Goal: Task Accomplishment & Management: Manage account settings

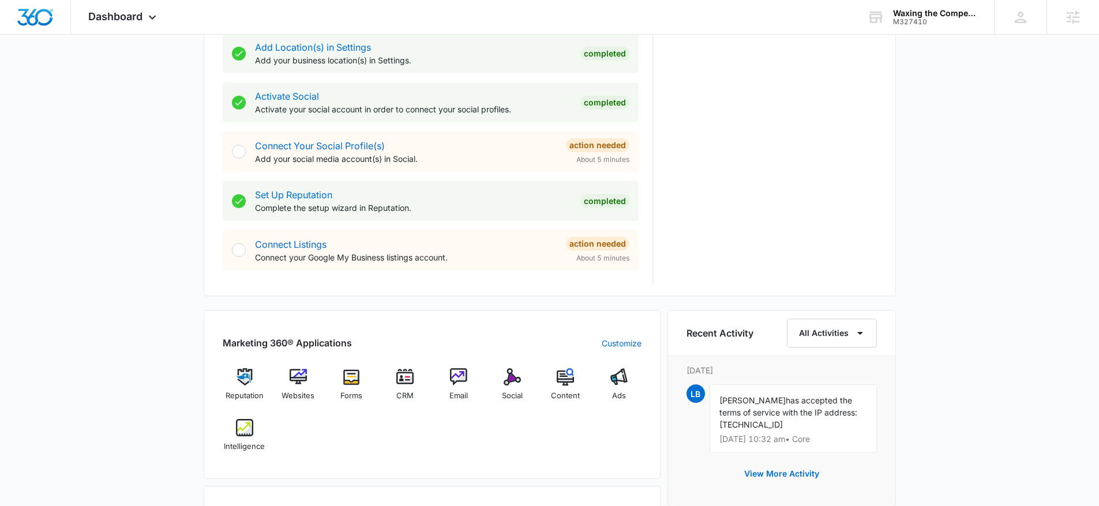
scroll to position [771, 0]
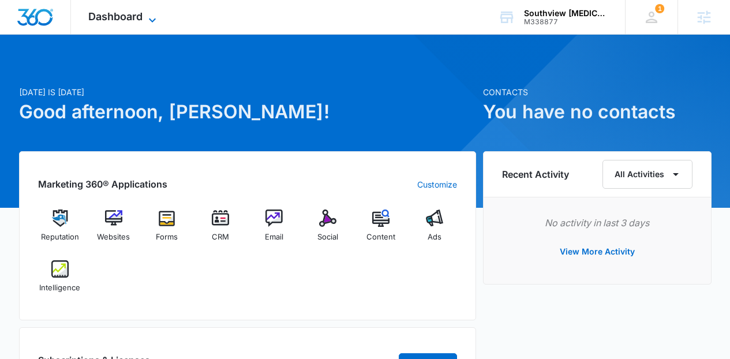
click at [140, 14] on span "Dashboard" at bounding box center [115, 16] width 54 height 12
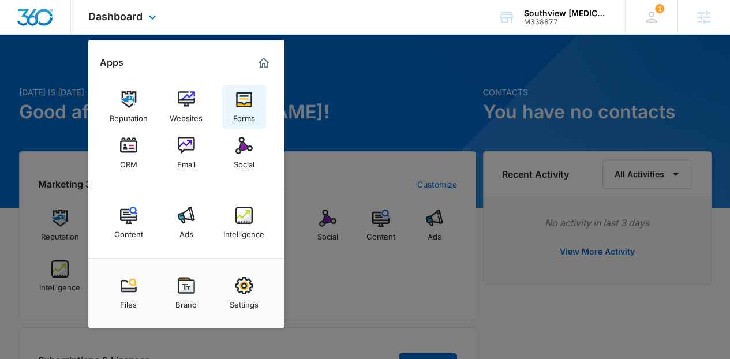
click at [240, 96] on img at bounding box center [243, 99] width 17 height 17
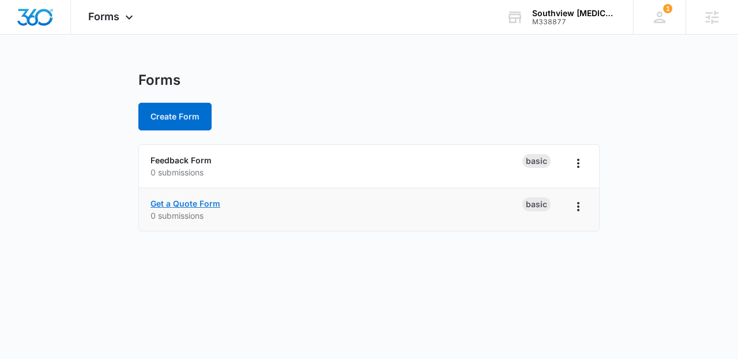
click at [192, 205] on link "Get a Quote Form" at bounding box center [186, 203] width 70 height 10
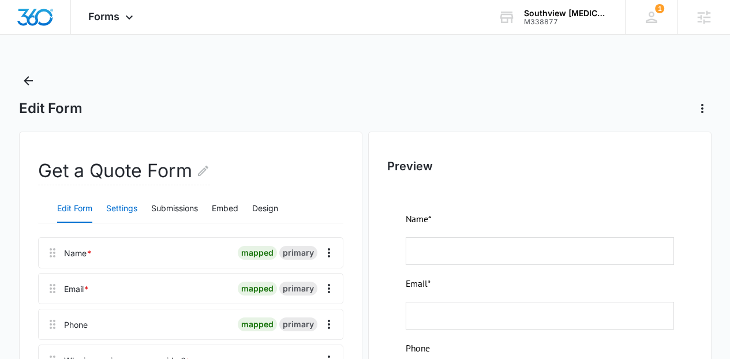
click at [137, 201] on button "Settings" at bounding box center [121, 209] width 31 height 28
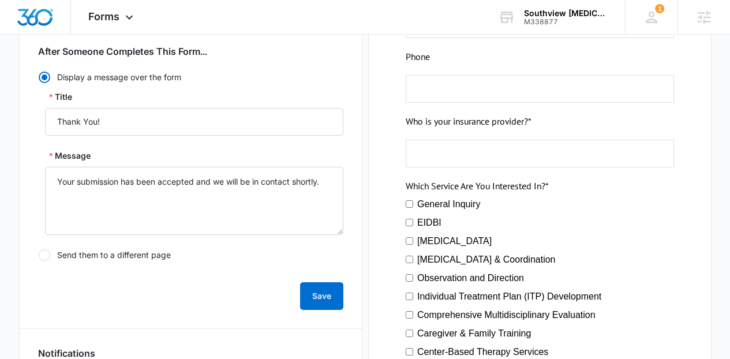
click at [152, 275] on div "Save" at bounding box center [190, 289] width 305 height 42
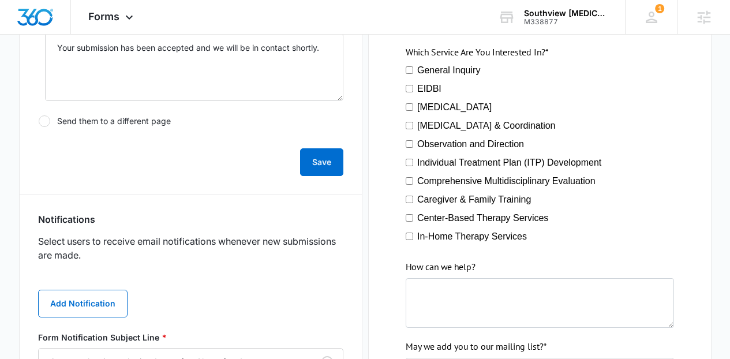
scroll to position [430, 0]
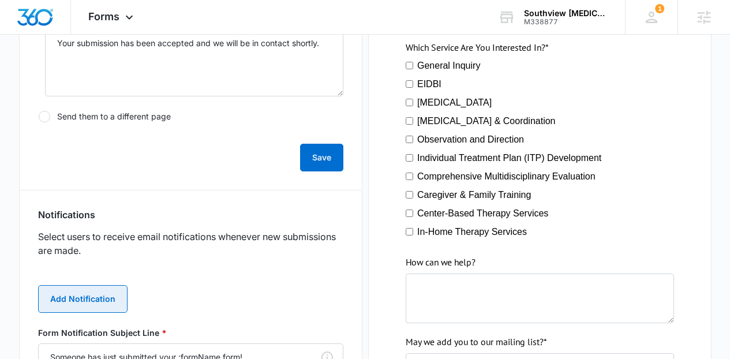
click at [115, 286] on button "Add Notification" at bounding box center [82, 299] width 89 height 28
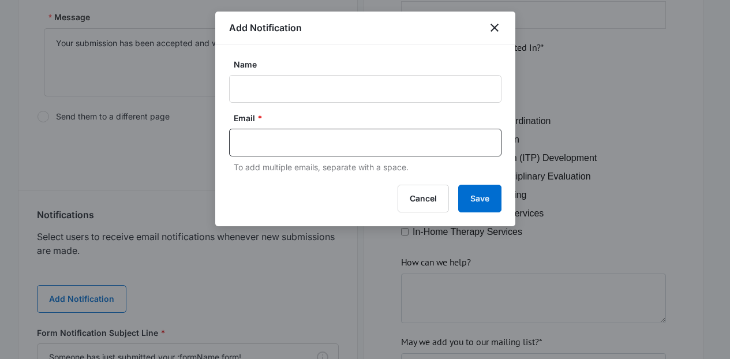
click at [255, 103] on form "Name Email * To add multiple emails, separate with a space." at bounding box center [365, 115] width 272 height 115
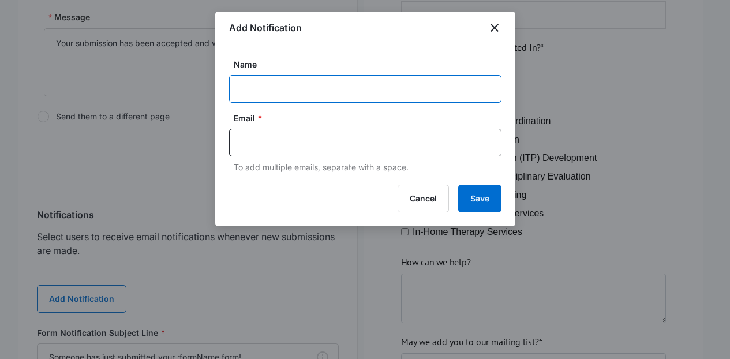
click at [246, 96] on input "Name" at bounding box center [365, 89] width 272 height 28
paste input "Info@southviewautism.org"
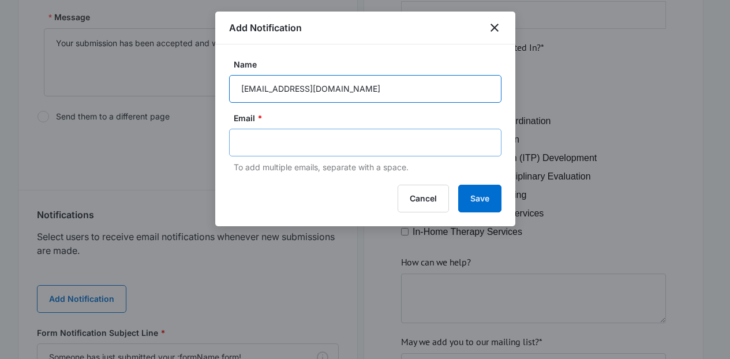
type input "Info@southviewautism.org"
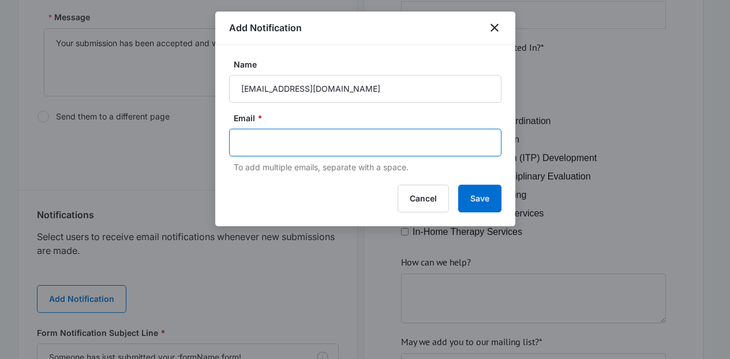
click at [257, 134] on input "text" at bounding box center [366, 142] width 250 height 17
paste input "Info@southviewautism.org"
type input "Info@southviewautism.org"
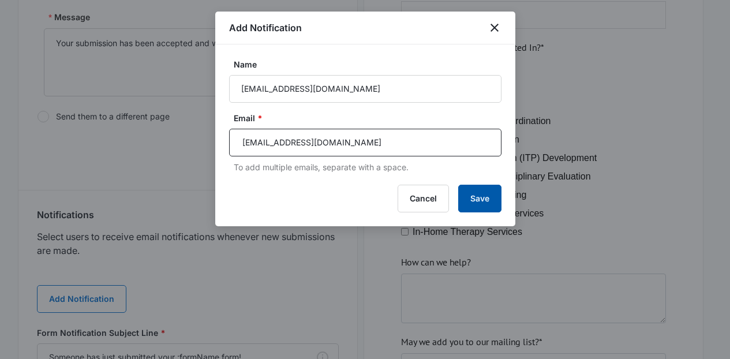
click at [472, 199] on button "Save" at bounding box center [479, 199] width 43 height 28
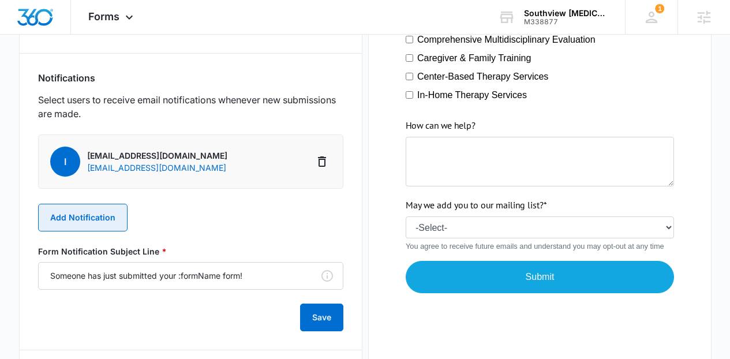
scroll to position [565, 0]
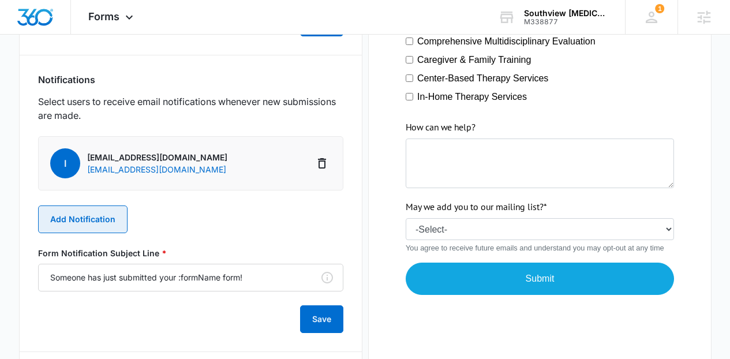
click at [110, 212] on button "Add Notification" at bounding box center [82, 219] width 89 height 28
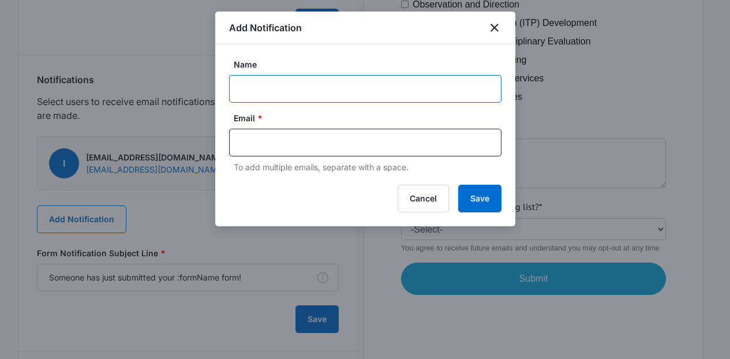
click at [258, 81] on input "Name" at bounding box center [365, 89] width 272 height 28
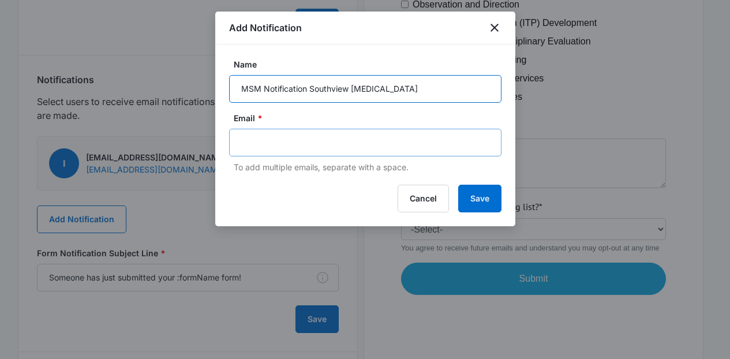
type input "MSM Notification Southview Autism"
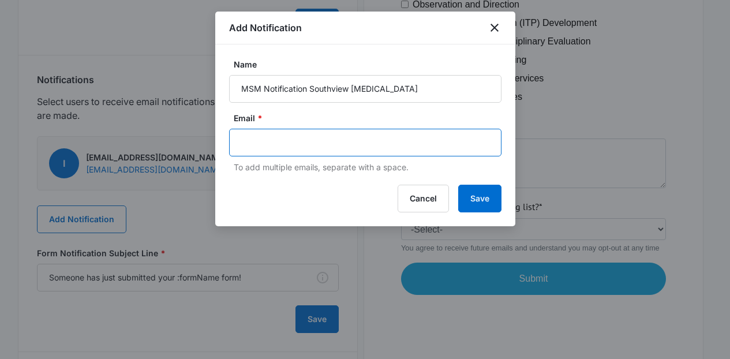
click at [288, 142] on input "text" at bounding box center [366, 142] width 250 height 17
paste input "kenzie.ryan@madwire.com"
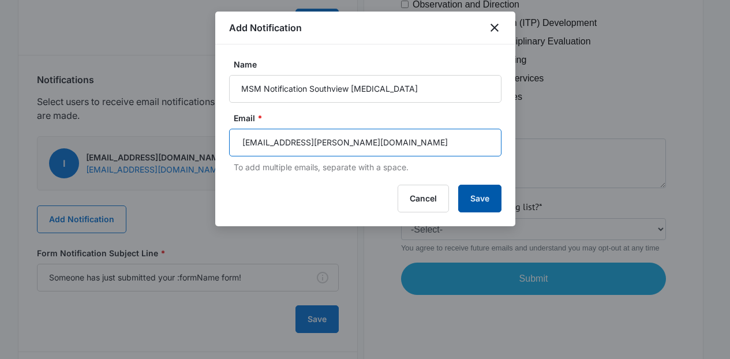
type input "kenzie.ryan@madwire.com"
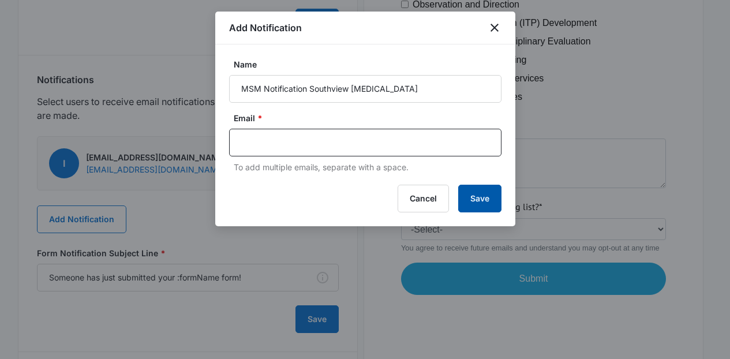
click at [478, 192] on button "Save" at bounding box center [479, 199] width 43 height 28
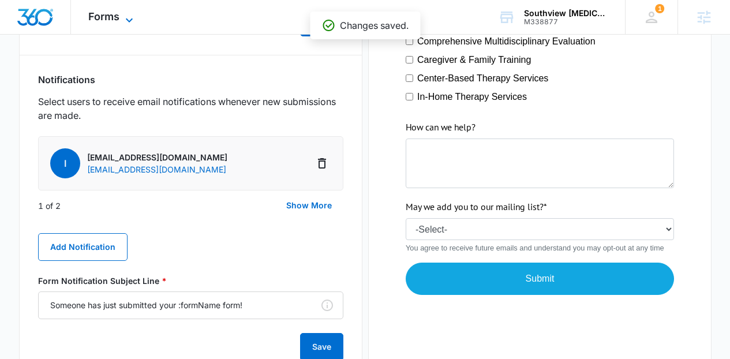
click at [100, 12] on span "Forms" at bounding box center [103, 16] width 31 height 12
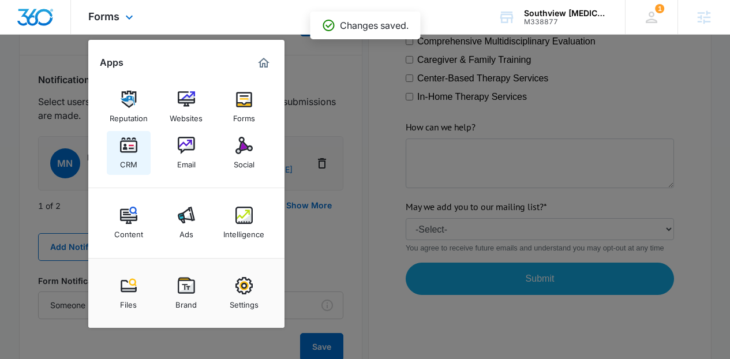
click at [132, 145] on img at bounding box center [128, 145] width 17 height 17
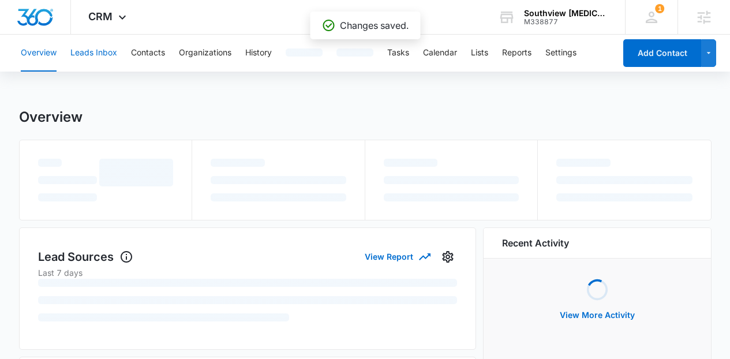
click at [104, 61] on button "Leads Inbox" at bounding box center [93, 53] width 47 height 37
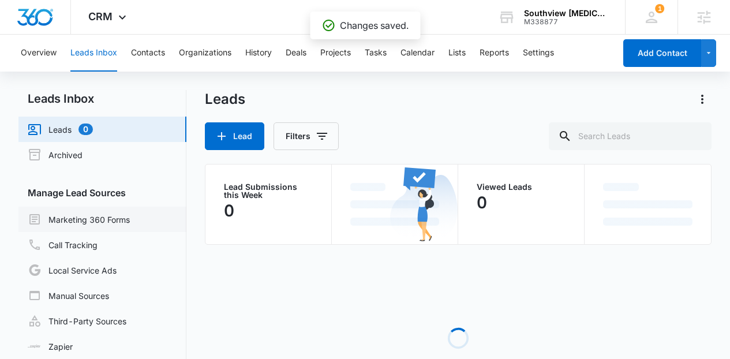
click at [130, 212] on link "Marketing 360 Forms" at bounding box center [79, 219] width 102 height 14
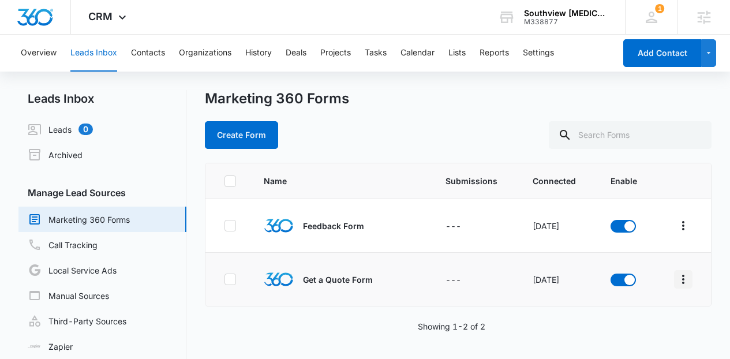
click at [676, 278] on icon "Overflow Menu" at bounding box center [683, 279] width 14 height 14
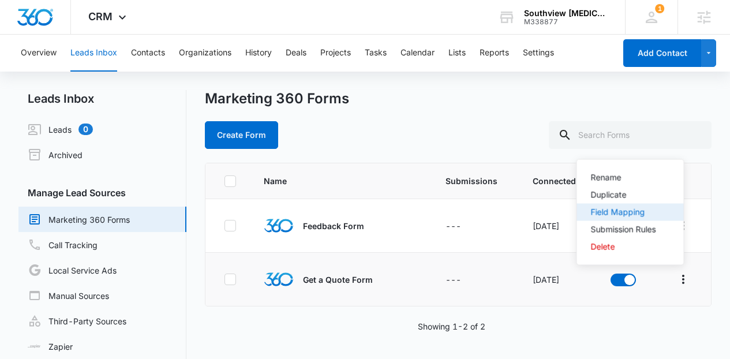
click at [614, 213] on div "Field Mapping" at bounding box center [623, 212] width 65 height 8
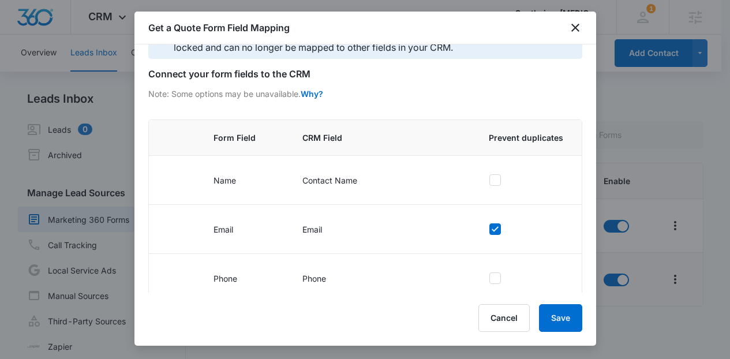
scroll to position [279, 0]
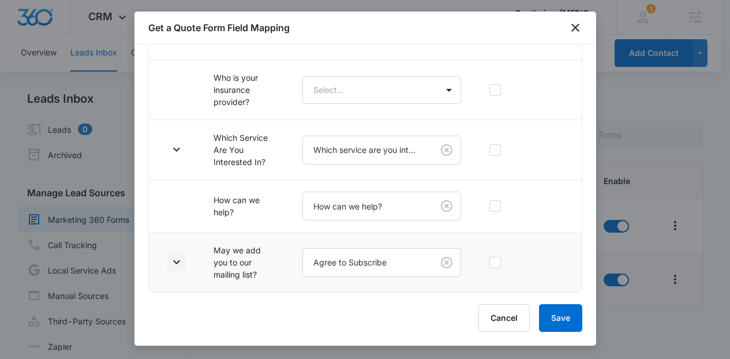
click at [183, 260] on button "button" at bounding box center [176, 262] width 18 height 18
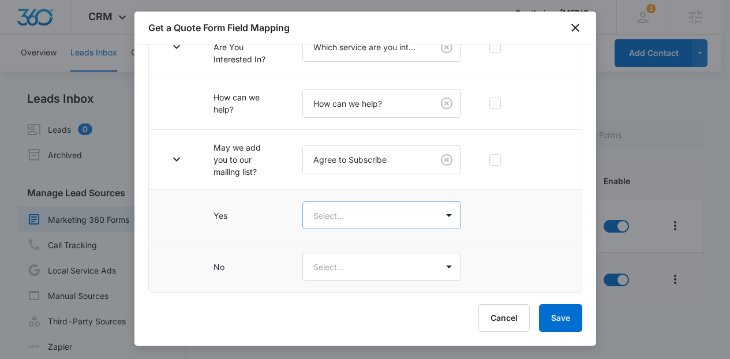
click at [419, 210] on body "CRM Apps Reputation Websites Forms CRM Email Social Content Ads Intelligence Fi…" at bounding box center [365, 193] width 730 height 386
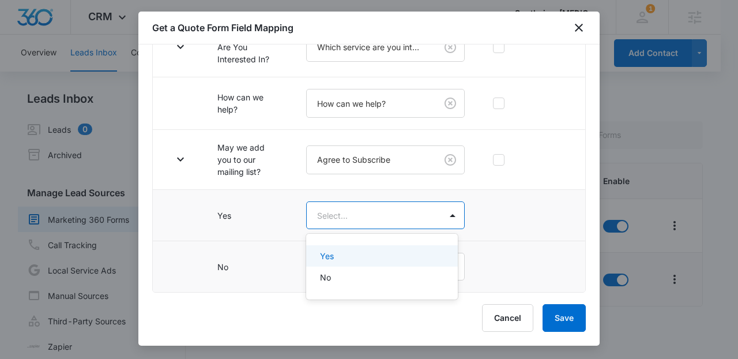
click at [396, 253] on div "Yes" at bounding box center [381, 256] width 122 height 12
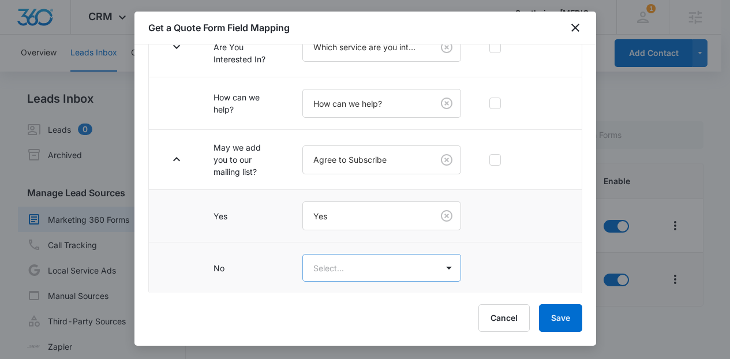
click at [392, 276] on body "CRM Apps Reputation Websites Forms CRM Email Social Content Ads Intelligence Fi…" at bounding box center [365, 193] width 730 height 386
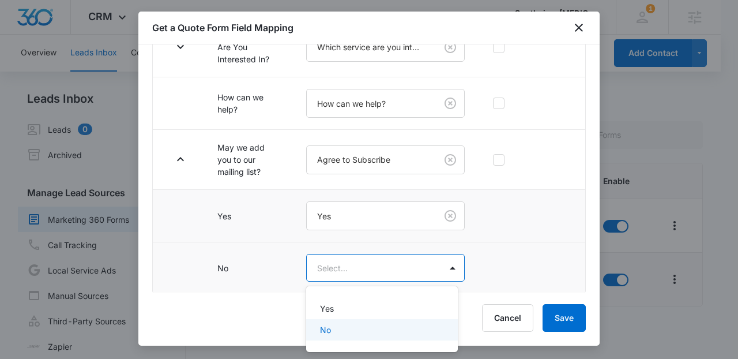
click at [363, 324] on div "No" at bounding box center [381, 330] width 122 height 12
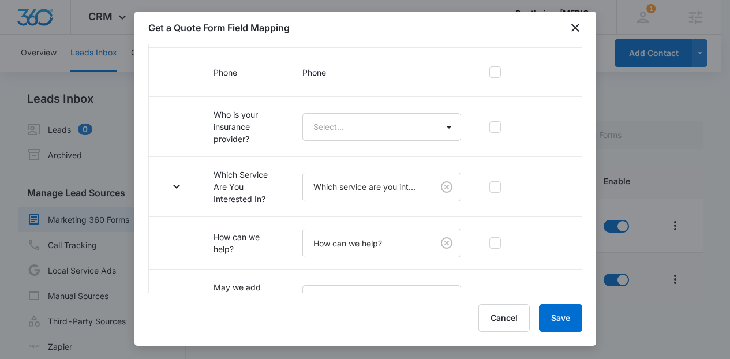
scroll to position [232, 0]
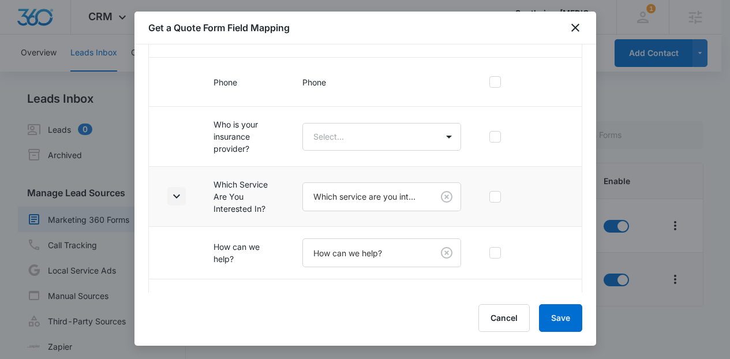
click at [177, 197] on icon "button" at bounding box center [177, 196] width 14 height 14
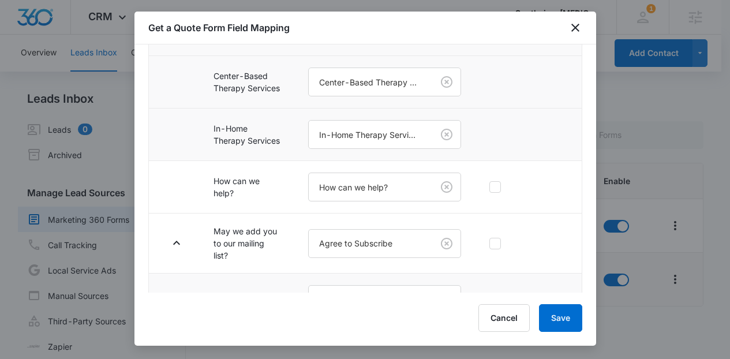
scroll to position [959, 0]
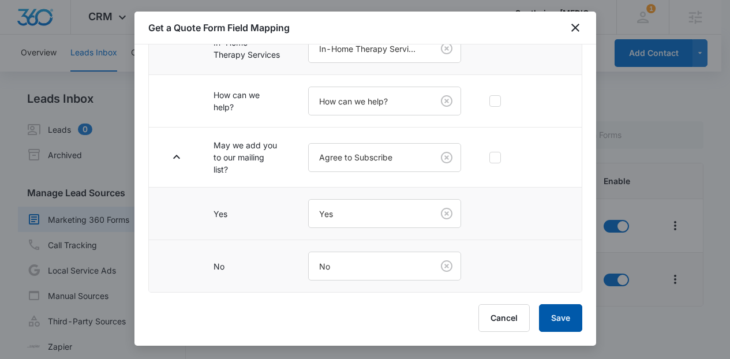
click at [559, 314] on button "Save" at bounding box center [560, 318] width 43 height 28
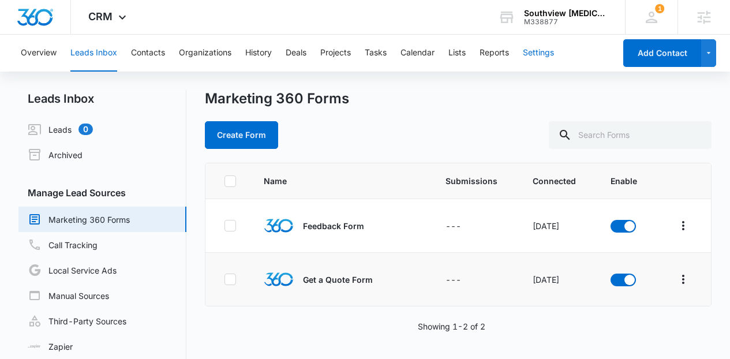
click at [527, 58] on button "Settings" at bounding box center [538, 53] width 31 height 37
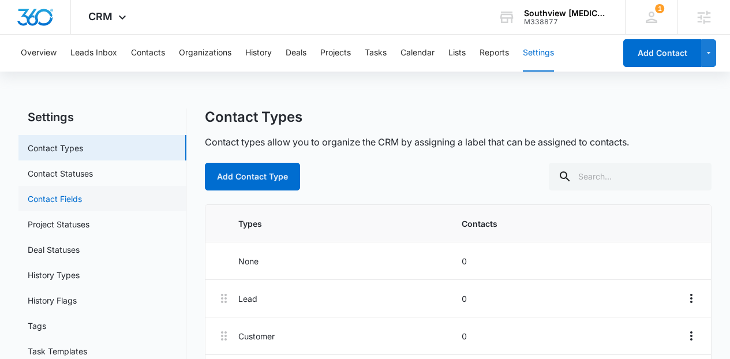
click at [82, 193] on link "Contact Fields" at bounding box center [55, 199] width 54 height 12
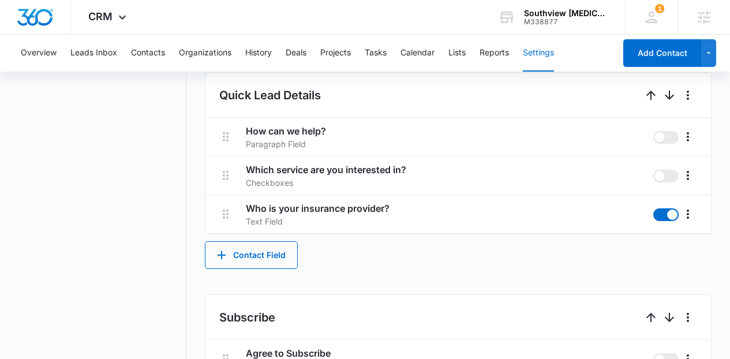
scroll to position [739, 0]
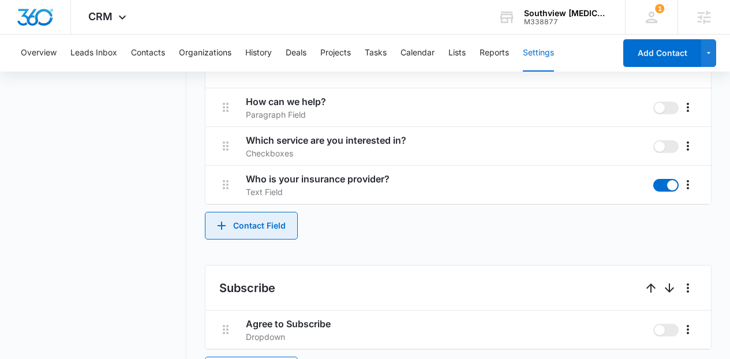
click at [268, 235] on button "Contact Field" at bounding box center [251, 226] width 93 height 28
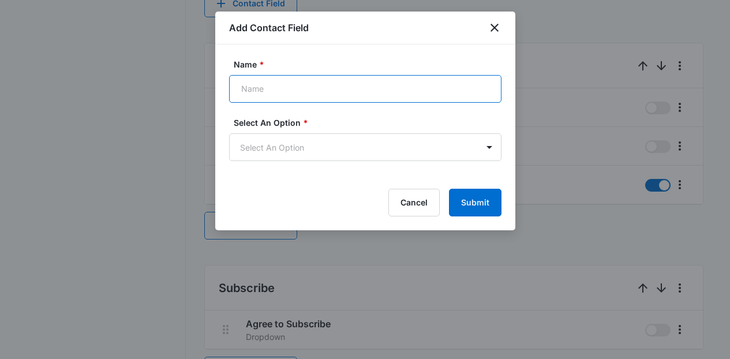
click at [324, 91] on input "Name *" at bounding box center [365, 89] width 272 height 28
type input "Who is your insurance provider?"
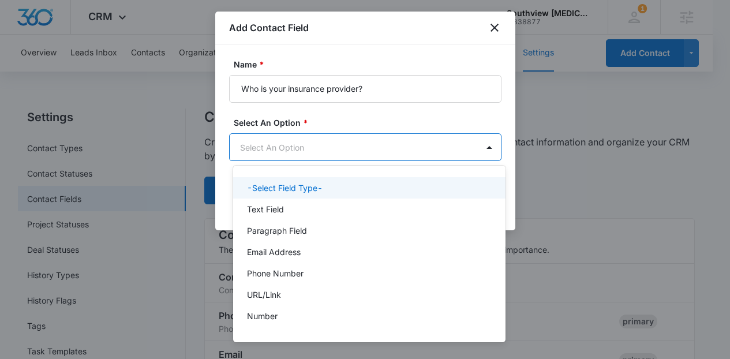
scroll to position [0, 0]
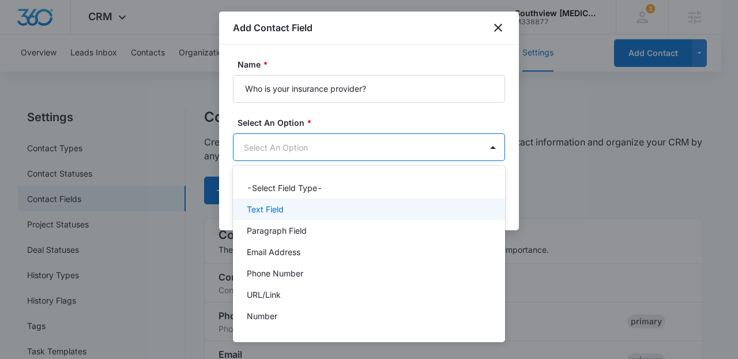
click at [332, 211] on div "Text Field" at bounding box center [368, 209] width 242 height 12
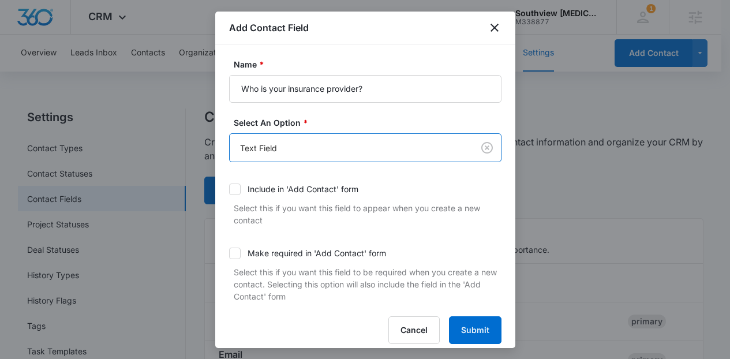
click at [339, 190] on div "Include in 'Add Contact' form" at bounding box center [302, 189] width 111 height 12
click at [229, 189] on input "Include in 'Add Contact' form" at bounding box center [229, 189] width 0 height 0
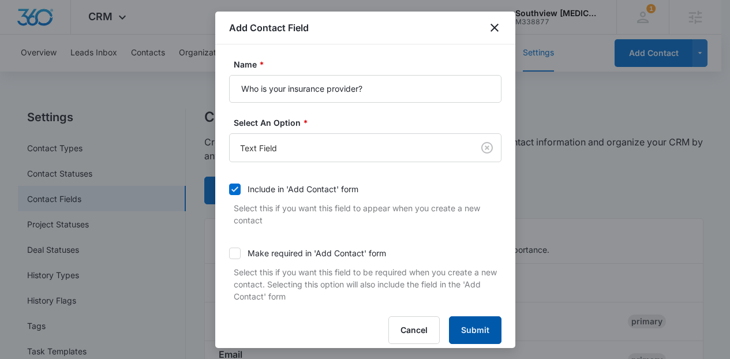
click at [462, 332] on button "Submit" at bounding box center [475, 330] width 52 height 28
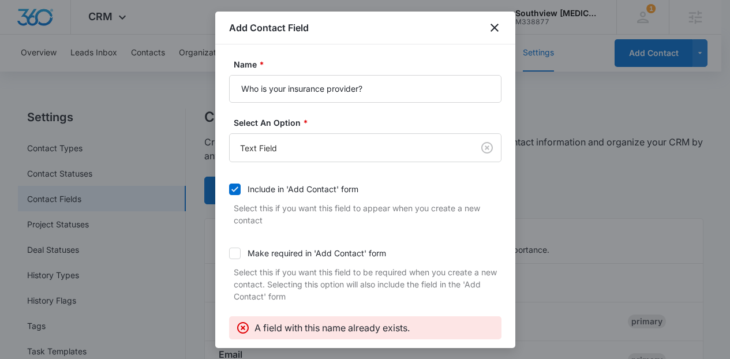
click at [501, 37] on div "Add Contact Field" at bounding box center [365, 28] width 300 height 33
click at [493, 31] on icon "close" at bounding box center [494, 28] width 14 height 14
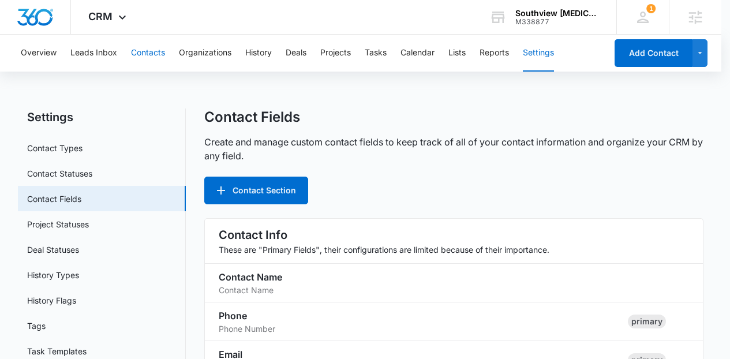
scroll to position [786, 0]
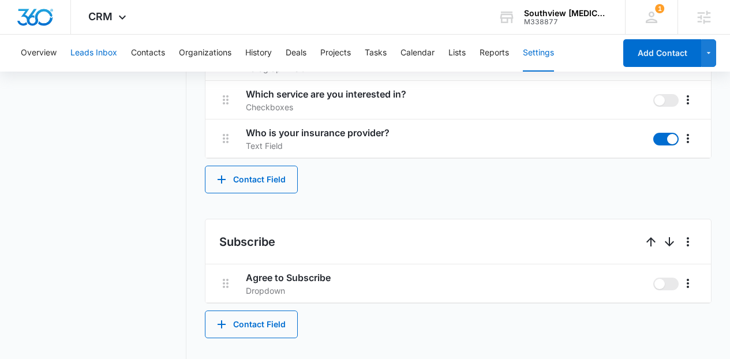
click at [117, 48] on button "Leads Inbox" at bounding box center [93, 53] width 47 height 37
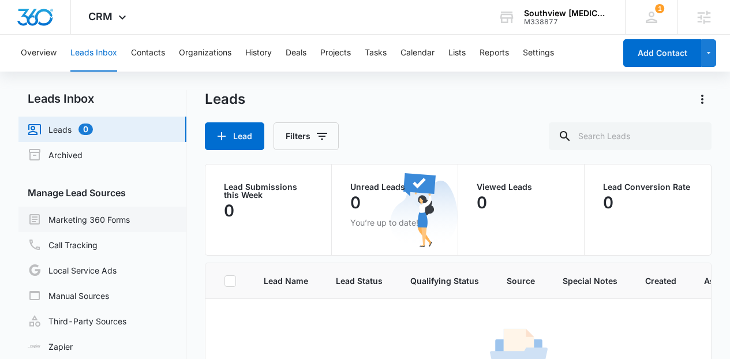
click at [111, 212] on link "Marketing 360 Forms" at bounding box center [79, 219] width 102 height 14
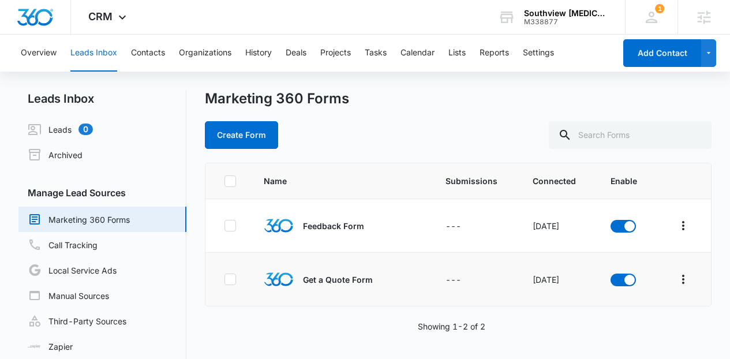
click at [678, 269] on td at bounding box center [682, 280] width 55 height 54
click at [676, 277] on icon "Overflow Menu" at bounding box center [683, 279] width 14 height 14
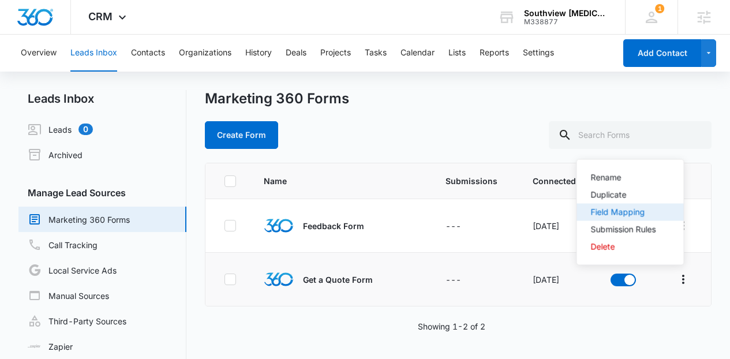
click at [653, 216] on button "Field Mapping" at bounding box center [630, 212] width 107 height 17
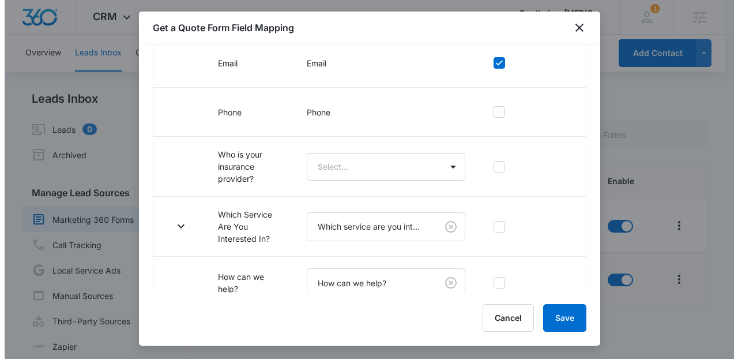
scroll to position [223, 0]
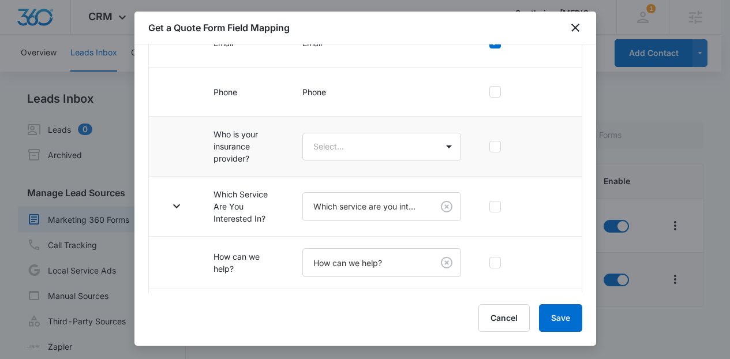
click at [381, 163] on td "Select..." at bounding box center [381, 147] width 186 height 60
click at [363, 153] on body "CRM Apps Reputation Websites Forms CRM Email Social Content Ads Intelligence Fi…" at bounding box center [365, 193] width 730 height 386
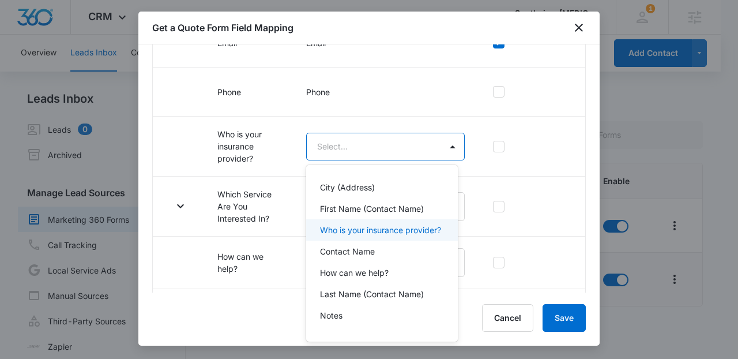
click at [380, 228] on p "Who is your insurance provider?" at bounding box center [380, 230] width 121 height 12
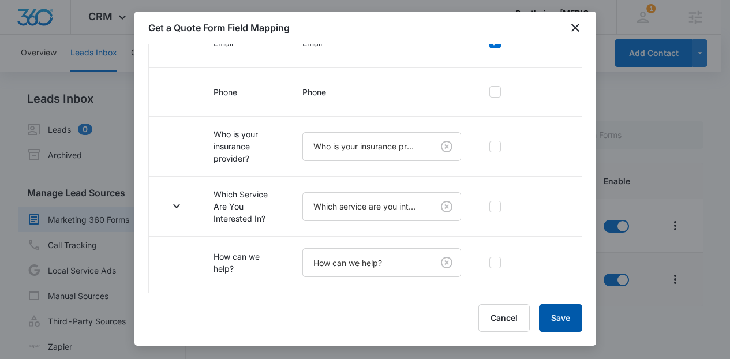
click at [553, 309] on button "Save" at bounding box center [560, 318] width 43 height 28
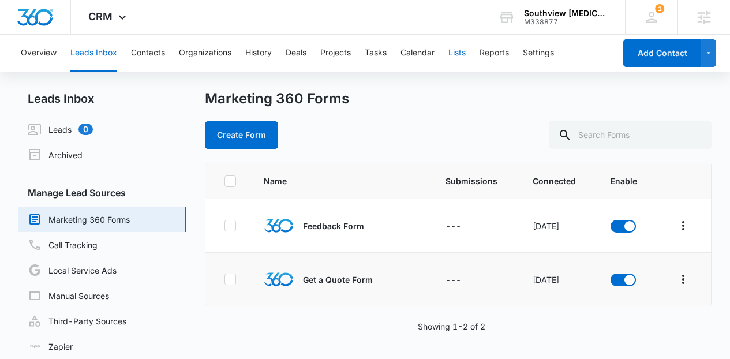
click at [465, 54] on button "Lists" at bounding box center [456, 53] width 17 height 37
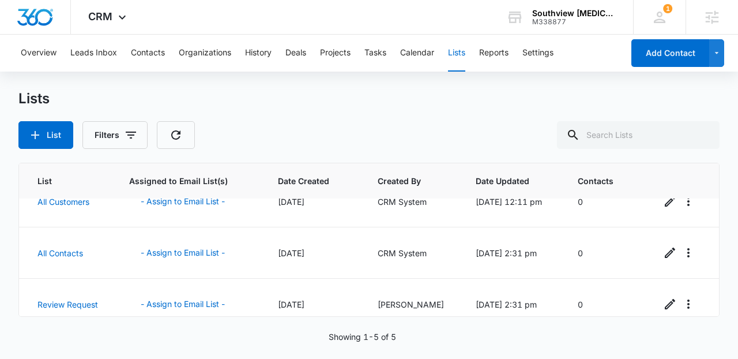
scroll to position [139, 0]
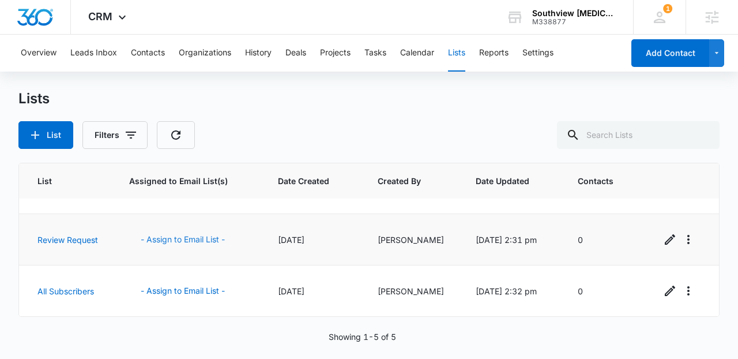
click at [194, 235] on button "- Assign to Email List -" at bounding box center [182, 240] width 107 height 28
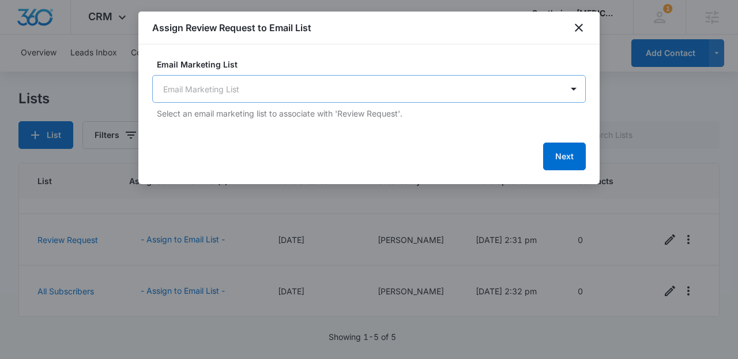
click at [539, 93] on body "CRM Apps Reputation Websites Forms CRM Email Social Content Ads Intelligence Fi…" at bounding box center [369, 179] width 738 height 359
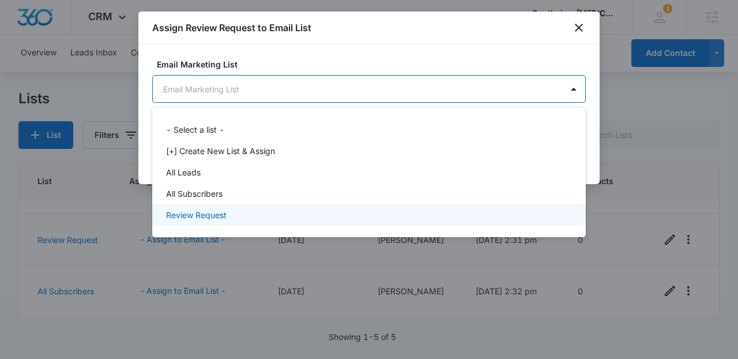
click at [302, 216] on div "Review Request" at bounding box center [368, 215] width 404 height 12
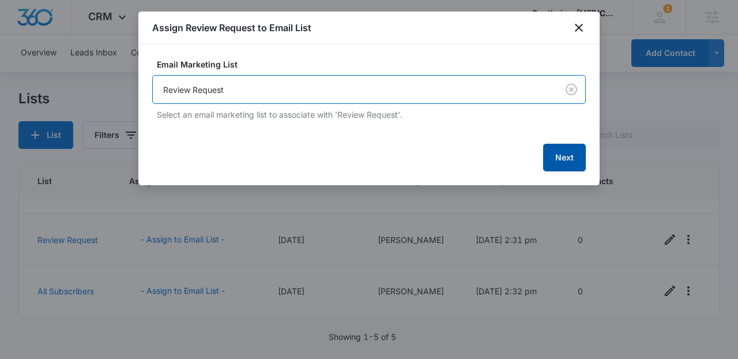
click at [553, 170] on button "Next" at bounding box center [564, 158] width 43 height 28
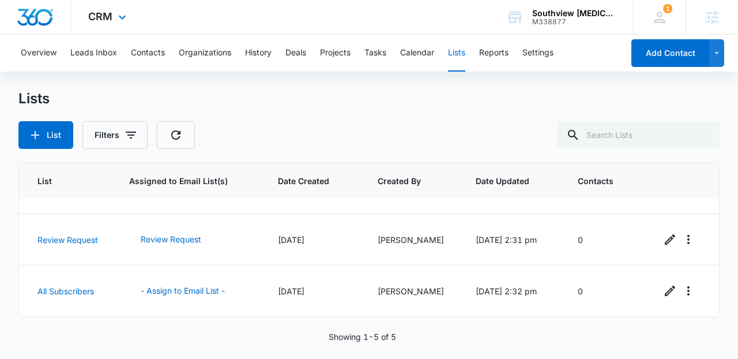
click at [131, 18] on div "CRM Apps Reputation Websites Forms CRM Email Social Content Ads Intelligence Fi…" at bounding box center [109, 17] width 76 height 34
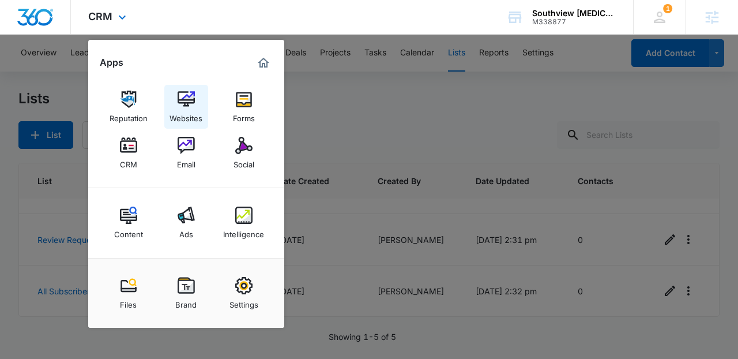
click at [191, 111] on div "Websites" at bounding box center [186, 115] width 33 height 15
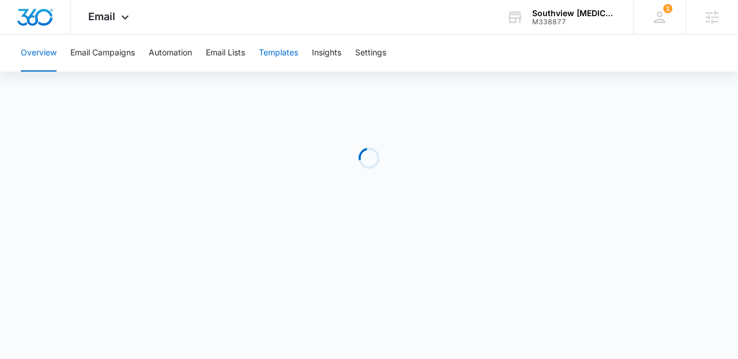
click at [290, 50] on button "Templates" at bounding box center [278, 53] width 39 height 37
click at [442, 333] on iframe at bounding box center [369, 205] width 738 height 255
click at [122, 18] on icon at bounding box center [125, 20] width 7 height 4
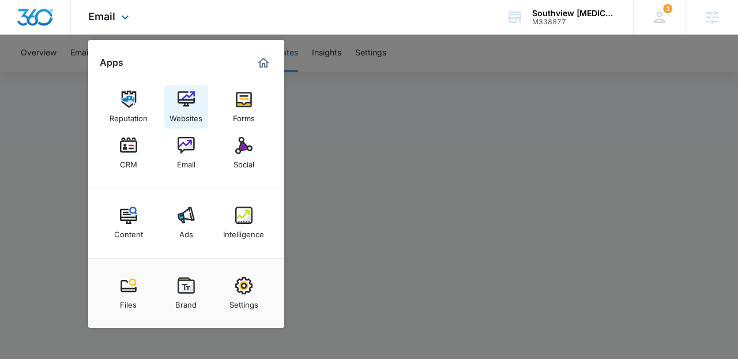
click at [167, 110] on link "Websites" at bounding box center [186, 107] width 44 height 44
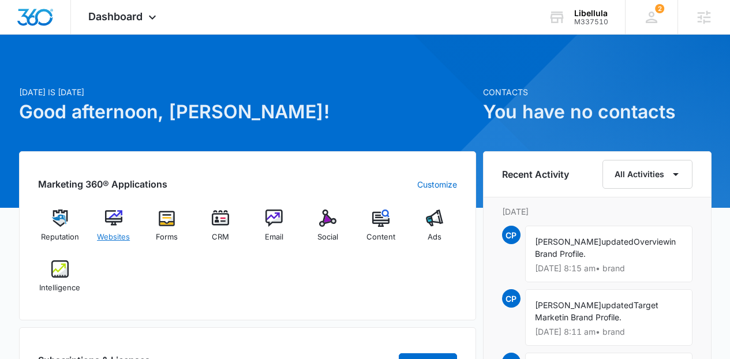
click at [117, 232] on span "Websites" at bounding box center [113, 237] width 33 height 12
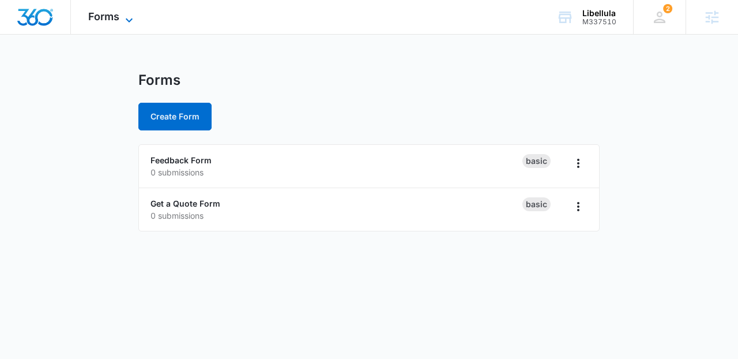
click at [109, 10] on span "Forms" at bounding box center [103, 16] width 31 height 12
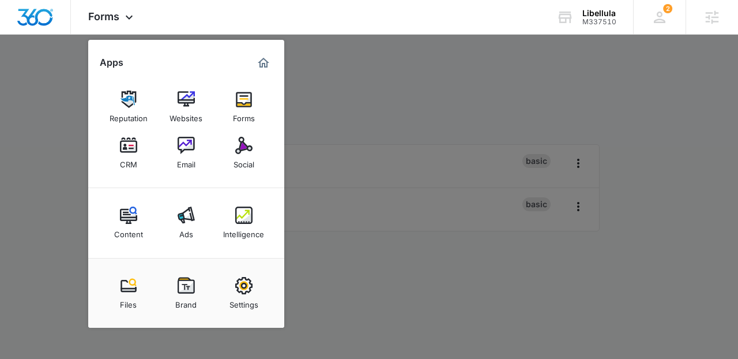
click at [378, 193] on div at bounding box center [369, 179] width 738 height 359
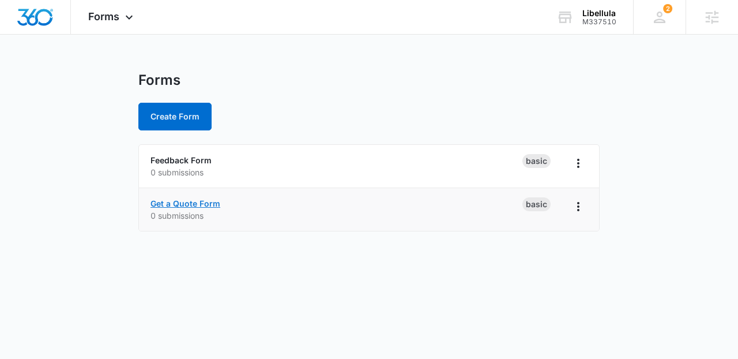
click at [203, 202] on link "Get a Quote Form" at bounding box center [186, 203] width 70 height 10
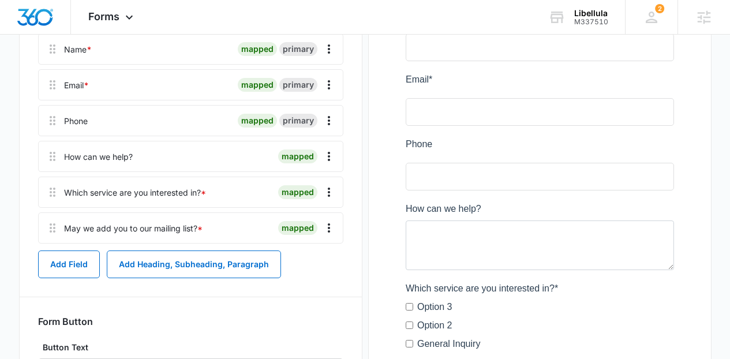
scroll to position [199, 0]
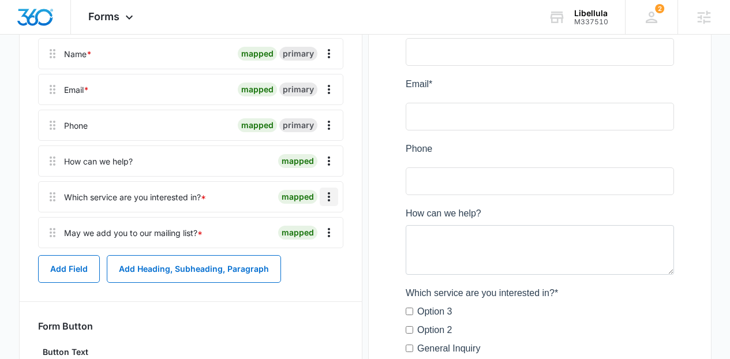
click at [333, 187] on button "Overflow Menu" at bounding box center [329, 196] width 18 height 18
click at [298, 246] on div "Delete" at bounding box center [297, 246] width 24 height 8
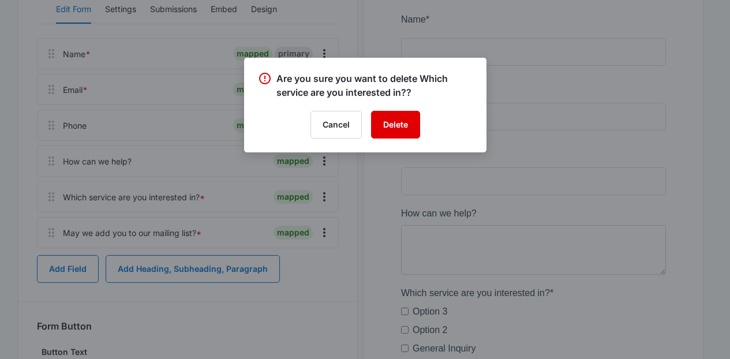
click at [386, 125] on button "Delete" at bounding box center [395, 125] width 49 height 28
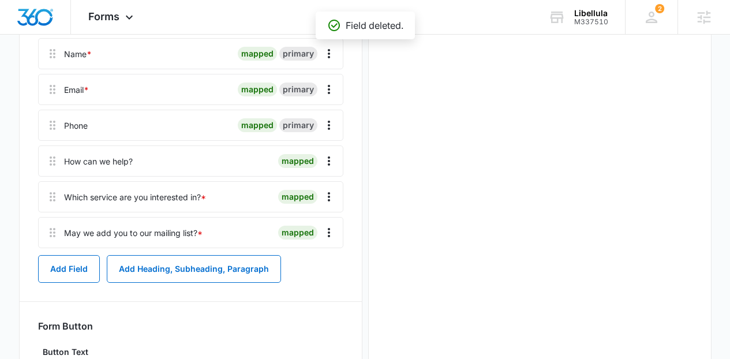
scroll to position [0, 0]
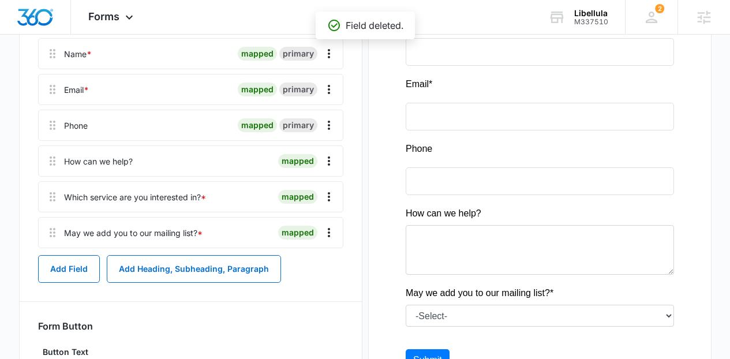
drag, startPoint x: 170, startPoint y: 96, endPoint x: 154, endPoint y: 82, distance: 20.9
click at [154, 82] on div at bounding box center [163, 89] width 140 height 30
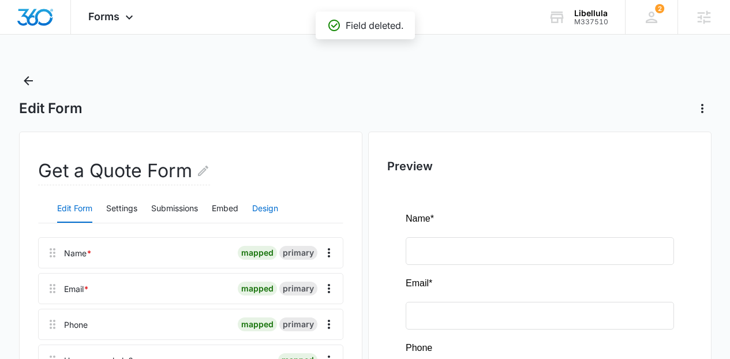
click at [268, 204] on button "Design" at bounding box center [265, 209] width 26 height 28
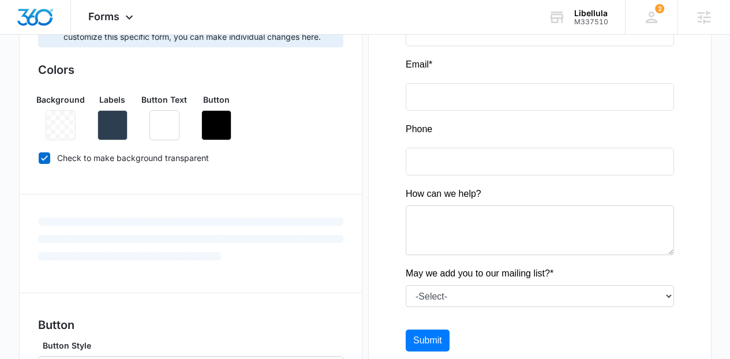
scroll to position [216, 0]
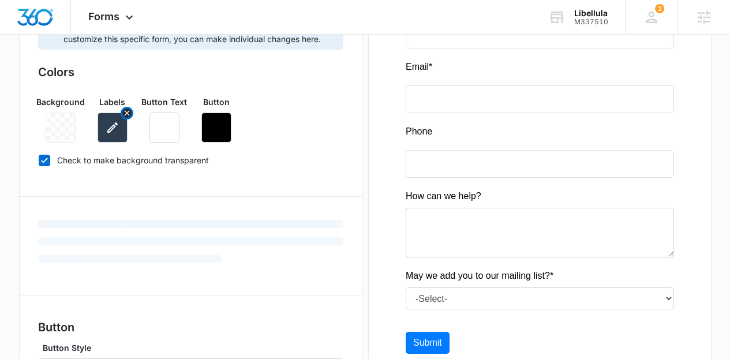
click at [114, 128] on icon "button" at bounding box center [113, 128] width 14 height 14
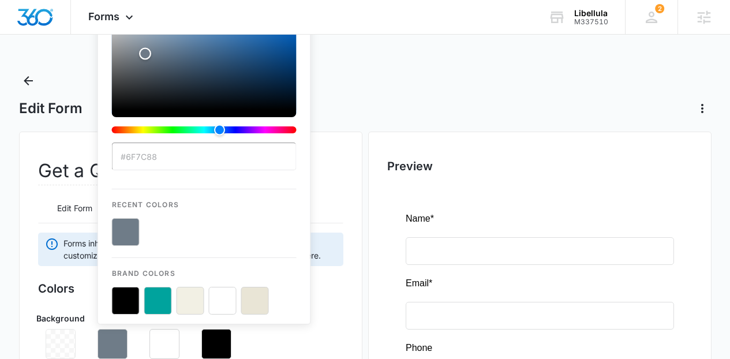
type input "#000000"
drag, startPoint x: 136, startPoint y: 107, endPoint x: 114, endPoint y: 134, distance: 34.9
click at [114, 134] on div "color-picker" at bounding box center [204, 73] width 185 height 138
click at [326, 196] on div "Edit Form Settings Submissions Embed Design" at bounding box center [190, 208] width 305 height 29
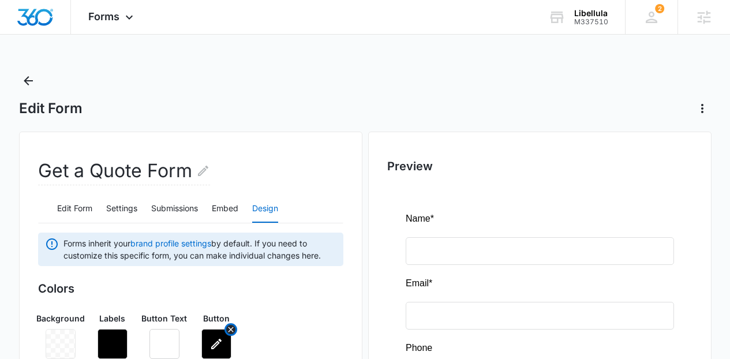
click at [220, 344] on icon "button" at bounding box center [216, 344] width 14 height 14
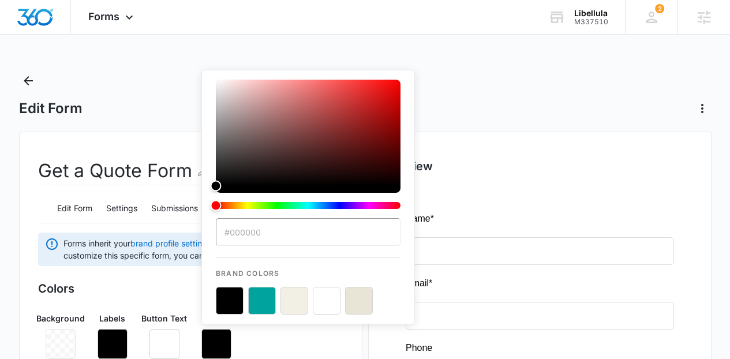
click at [261, 277] on p "Brand Colors" at bounding box center [308, 268] width 185 height 21
click at [261, 290] on button "color-picker-container" at bounding box center [262, 301] width 28 height 28
type input "#00A39D"
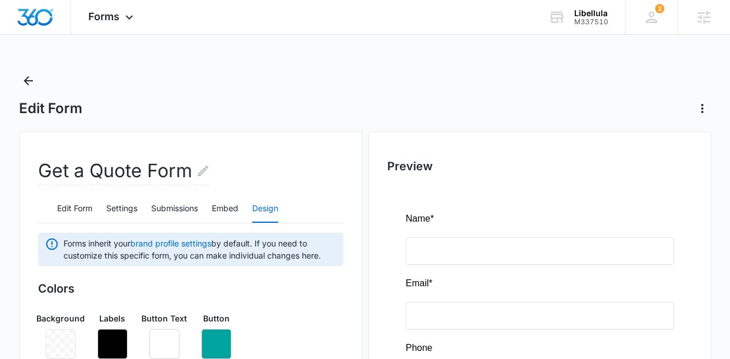
click at [305, 339] on div "Background Labels Button Text Button" at bounding box center [190, 331] width 305 height 56
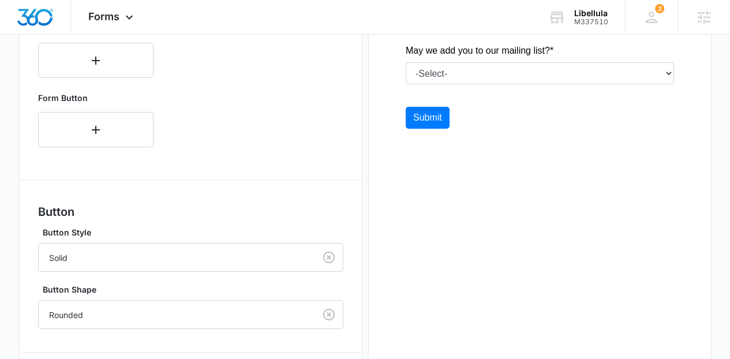
scroll to position [472, 0]
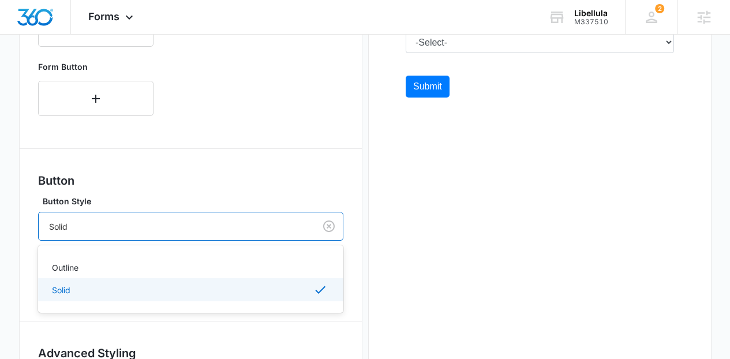
click at [272, 229] on div at bounding box center [174, 226] width 251 height 14
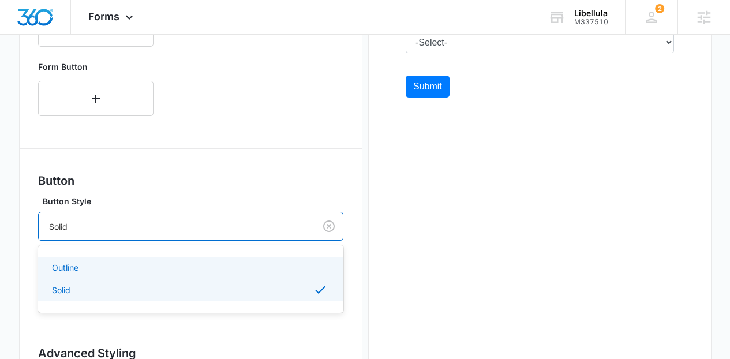
click at [203, 263] on div "Outline" at bounding box center [189, 267] width 275 height 12
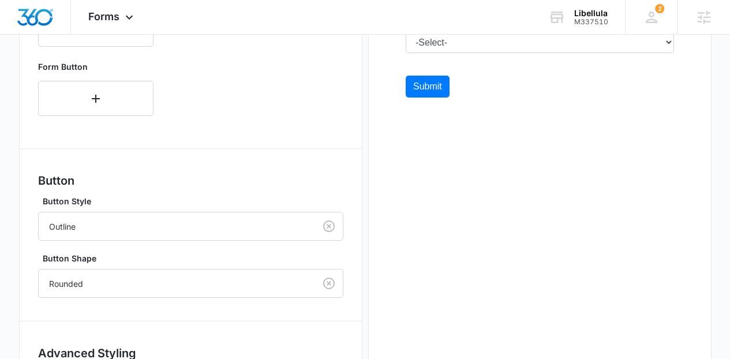
click at [161, 300] on div "Forms inherit your brand profile settings by default. If you need to customize …" at bounding box center [190, 90] width 305 height 661
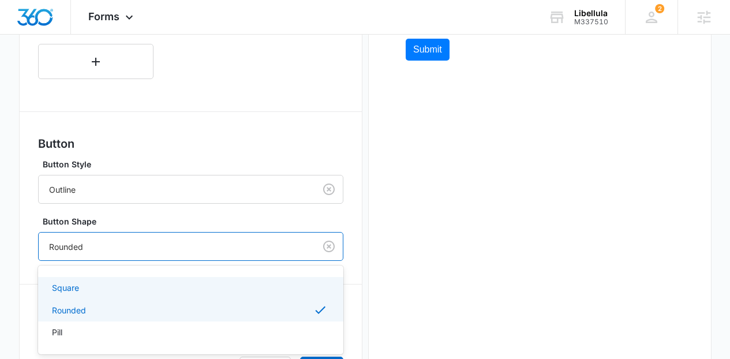
click at [142, 261] on div "Square, 1 of 3. 3 results available. Use Up and Down to choose options, press E…" at bounding box center [190, 246] width 305 height 29
click at [96, 288] on div "Square" at bounding box center [189, 287] width 275 height 12
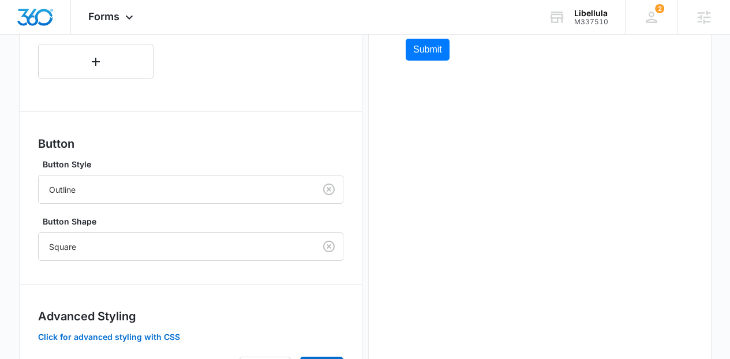
drag, startPoint x: 721, startPoint y: 188, endPoint x: 727, endPoint y: 183, distance: 7.4
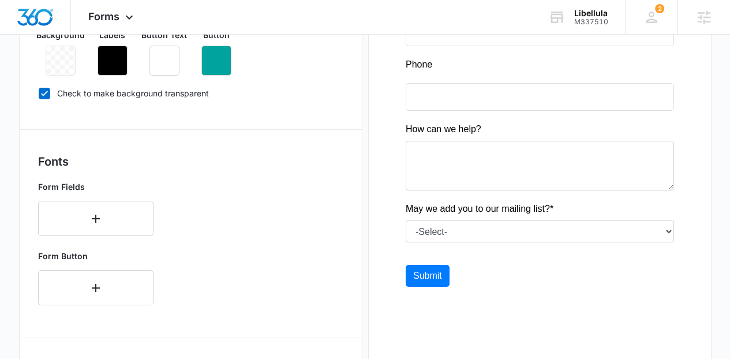
scroll to position [213, 0]
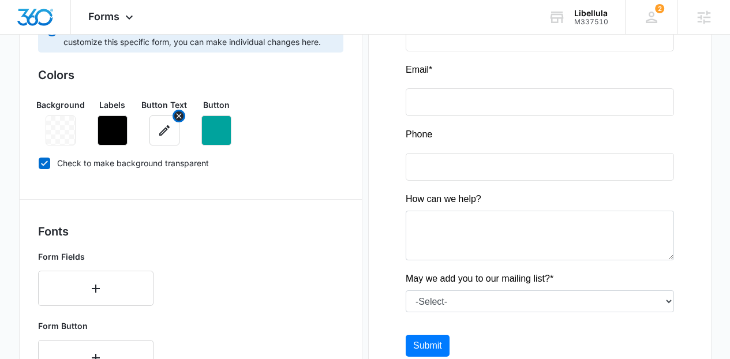
click at [164, 123] on icon "button" at bounding box center [164, 130] width 14 height 14
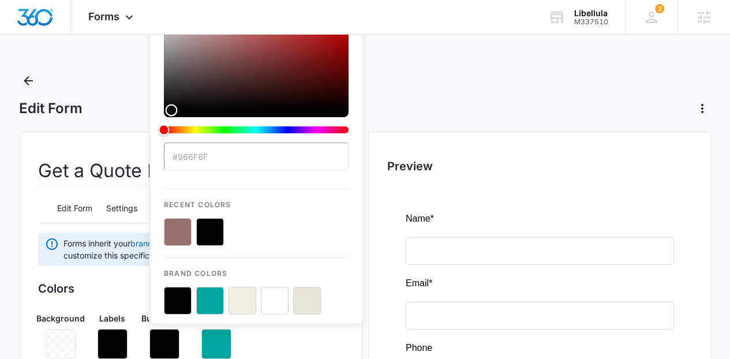
type input "#000000"
drag, startPoint x: 212, startPoint y: 123, endPoint x: 152, endPoint y: 222, distance: 115.4
click at [152, 222] on div "#000000 Recent Colors Brand Colors" at bounding box center [255, 159] width 213 height 330
click at [641, 165] on h2 "Preview" at bounding box center [539, 165] width 305 height 17
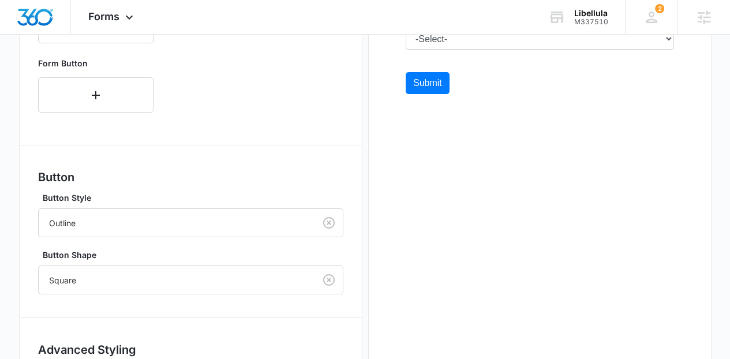
scroll to position [535, 0]
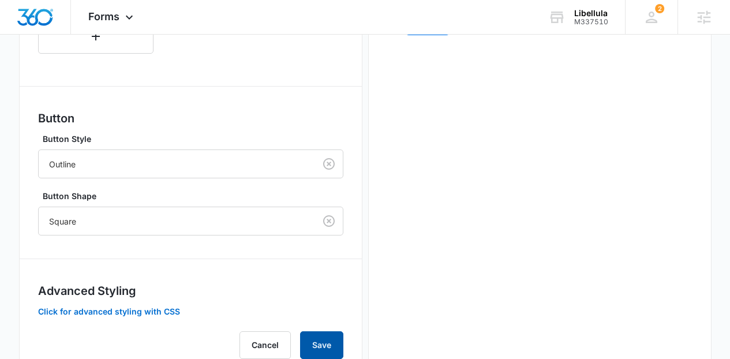
click at [317, 343] on button "Save" at bounding box center [321, 345] width 43 height 28
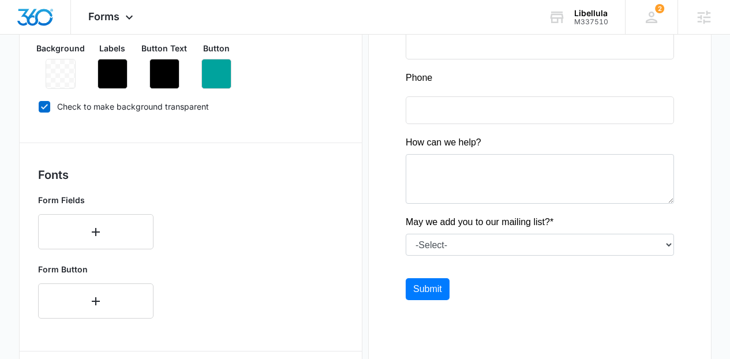
scroll to position [527, 0]
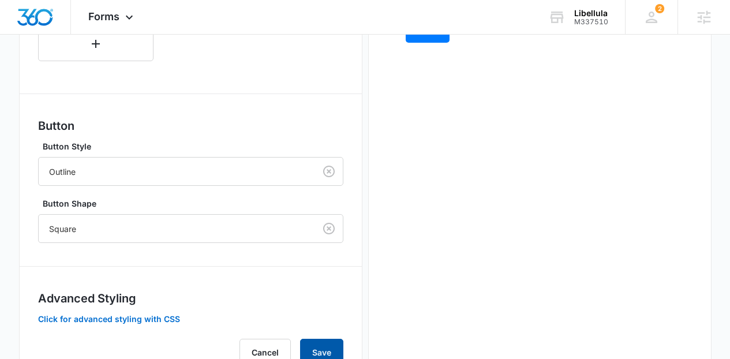
click at [325, 353] on button "Save" at bounding box center [321, 353] width 43 height 28
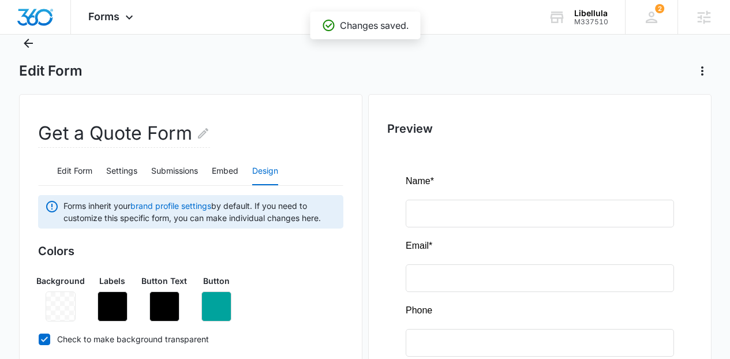
scroll to position [0, 0]
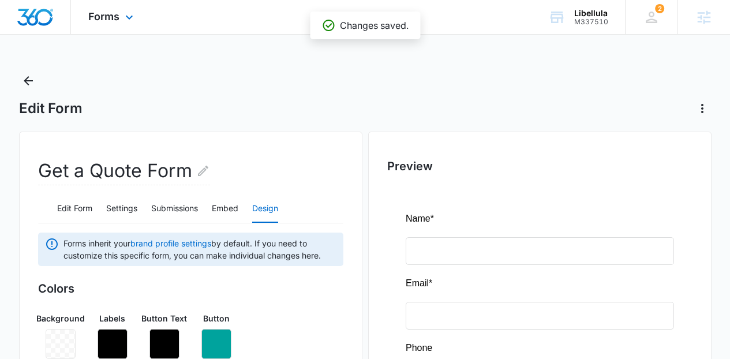
click at [121, 16] on div "Forms Apps Reputation Websites Forms CRM Email Social Content Ads Intelligence …" at bounding box center [112, 17] width 82 height 34
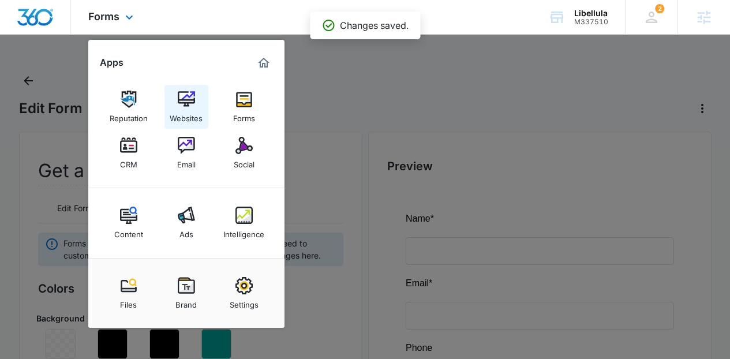
click at [187, 110] on div "Websites" at bounding box center [186, 115] width 33 height 15
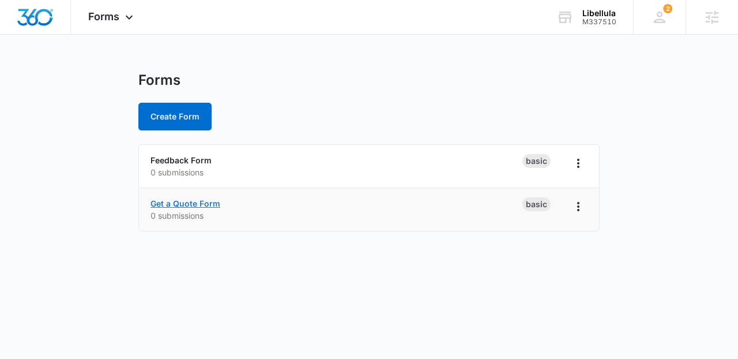
click at [199, 201] on link "Get a Quote Form" at bounding box center [186, 203] width 70 height 10
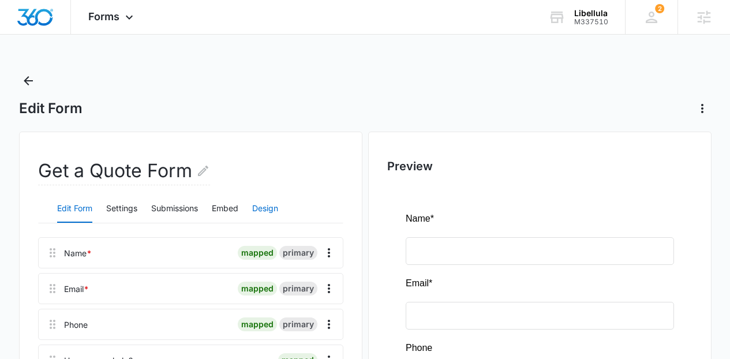
click at [273, 207] on button "Design" at bounding box center [265, 209] width 26 height 28
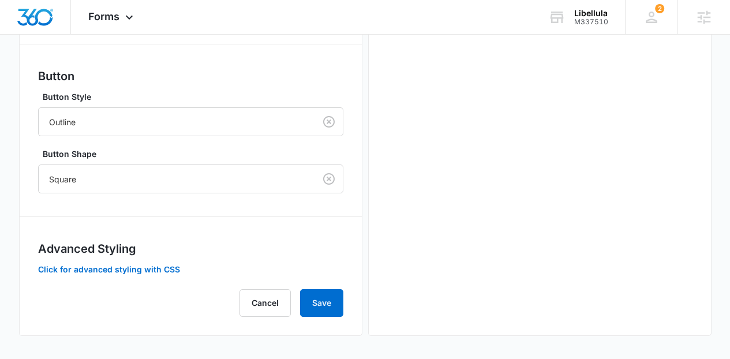
scroll to position [279, 0]
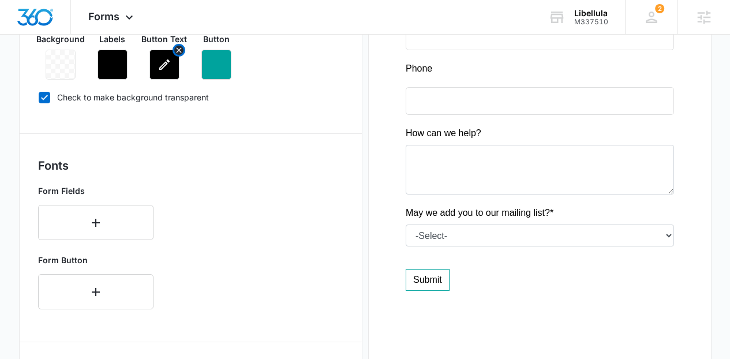
click at [174, 63] on button "button" at bounding box center [164, 65] width 30 height 30
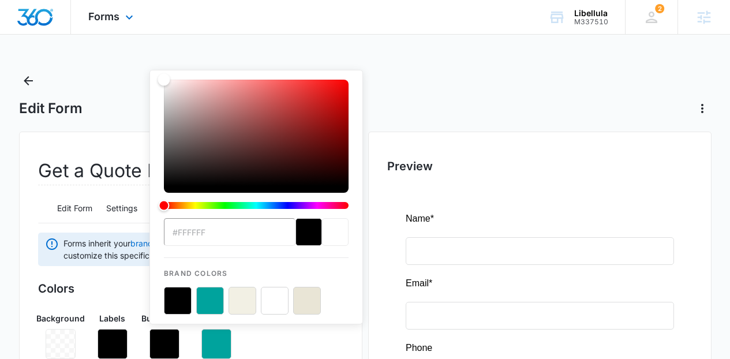
type input "#e1e1e1"
drag, startPoint x: 214, startPoint y: 122, endPoint x: 145, endPoint y: 17, distance: 125.7
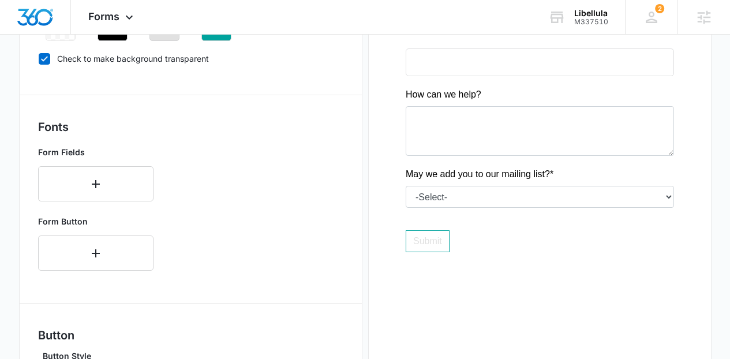
scroll to position [577, 0]
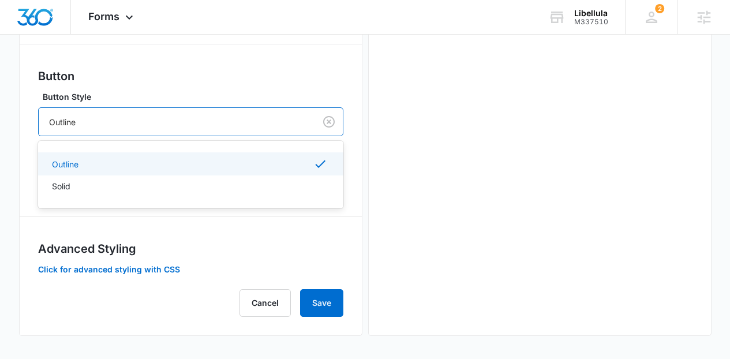
click at [193, 113] on div "Outline" at bounding box center [177, 122] width 276 height 26
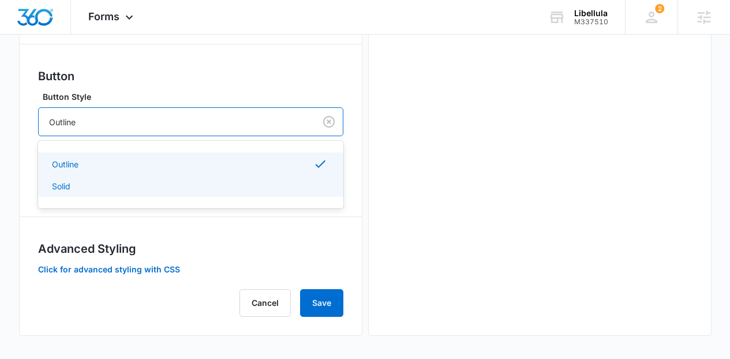
click at [153, 189] on div "Solid" at bounding box center [189, 186] width 275 height 12
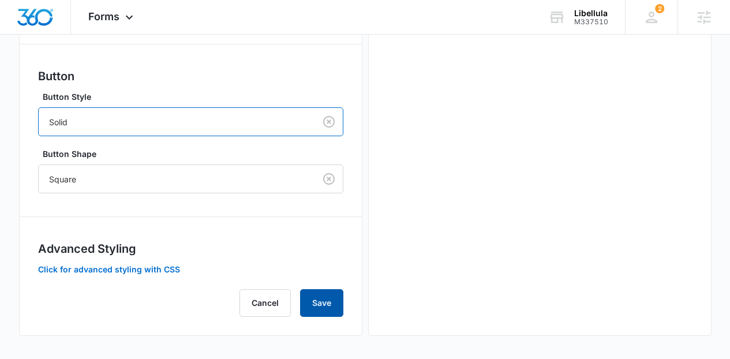
click at [318, 306] on button "Save" at bounding box center [321, 303] width 43 height 28
